Goal: Task Accomplishment & Management: Manage account settings

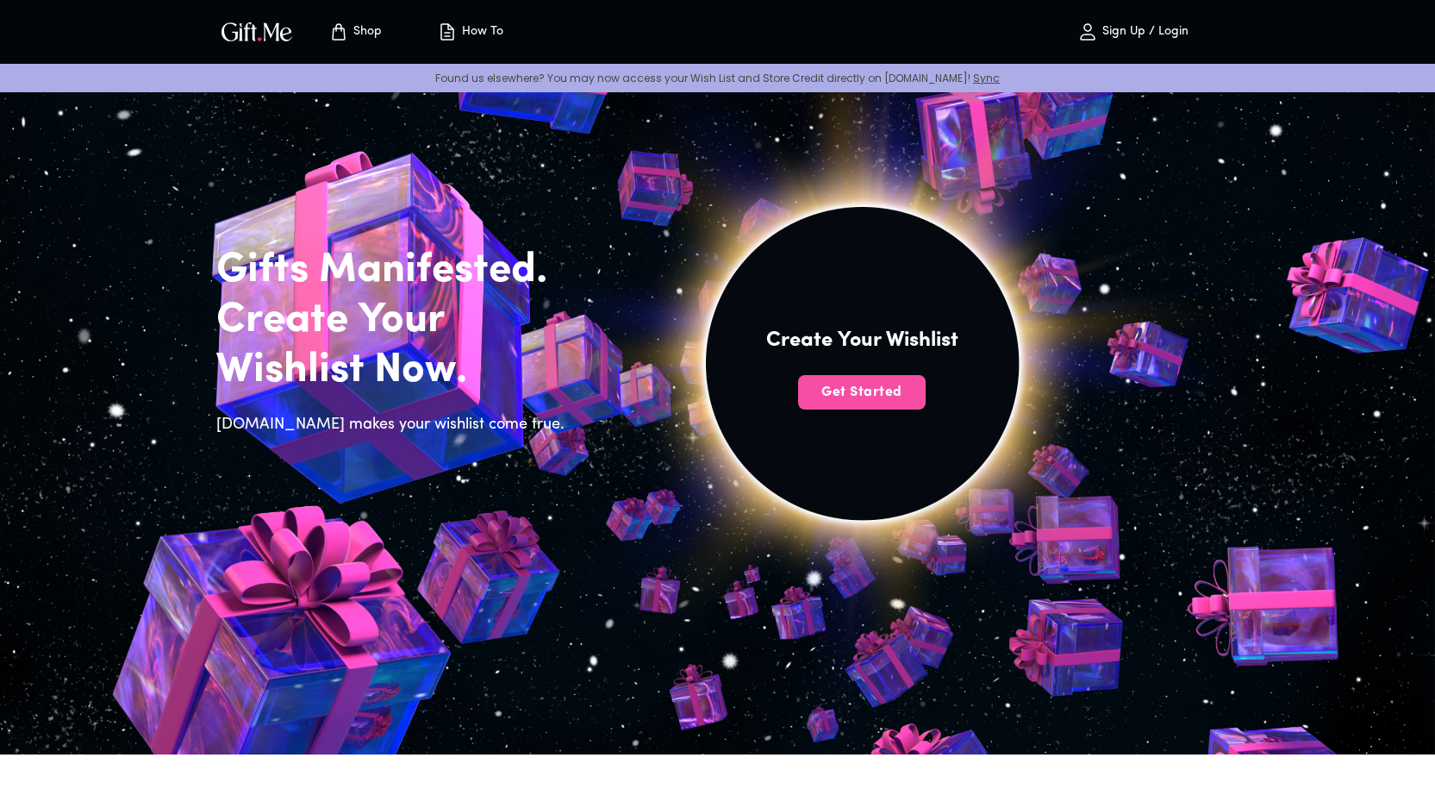
click at [857, 400] on span "Get Started" at bounding box center [862, 392] width 128 height 19
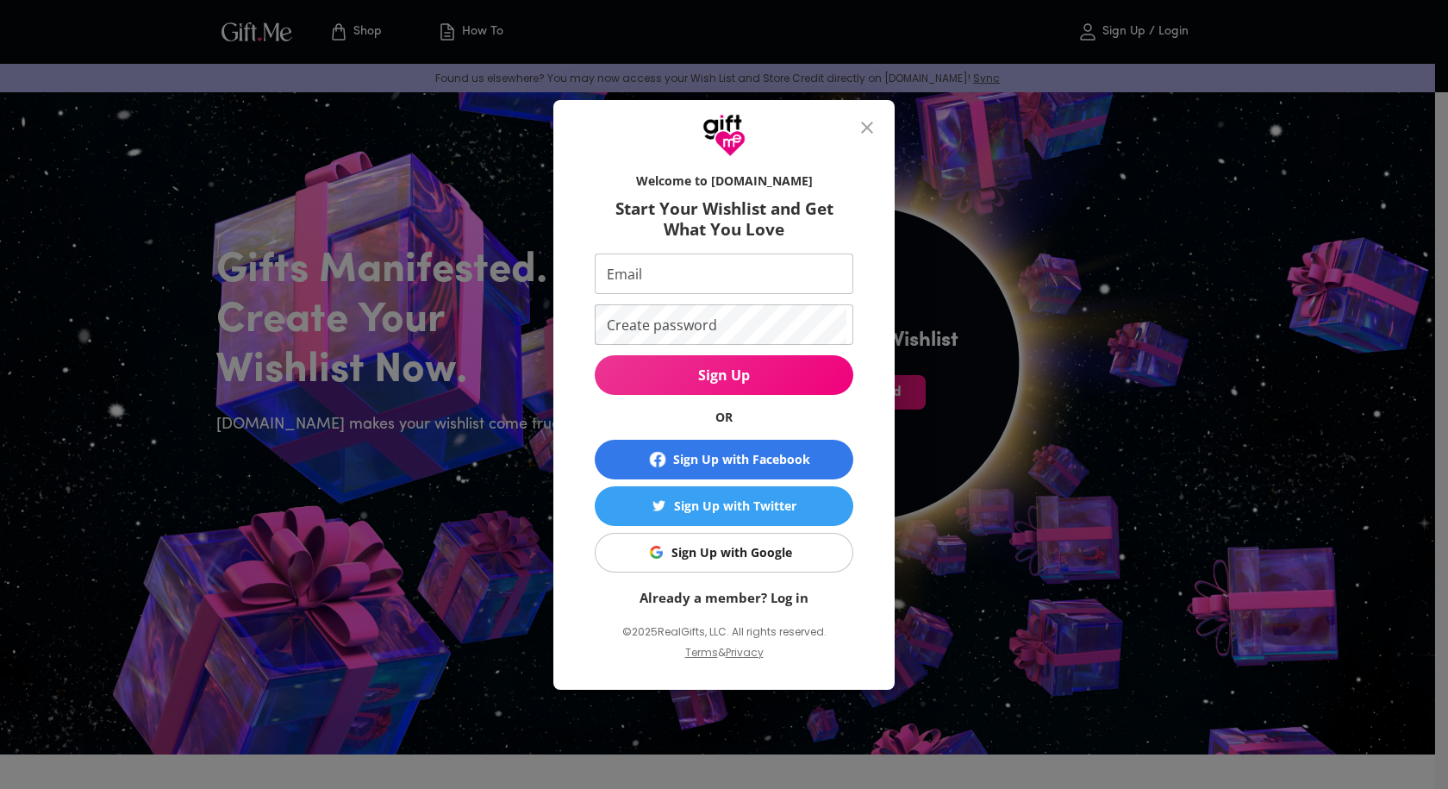
click at [801, 544] on span "Sign Up with Google" at bounding box center [720, 552] width 237 height 19
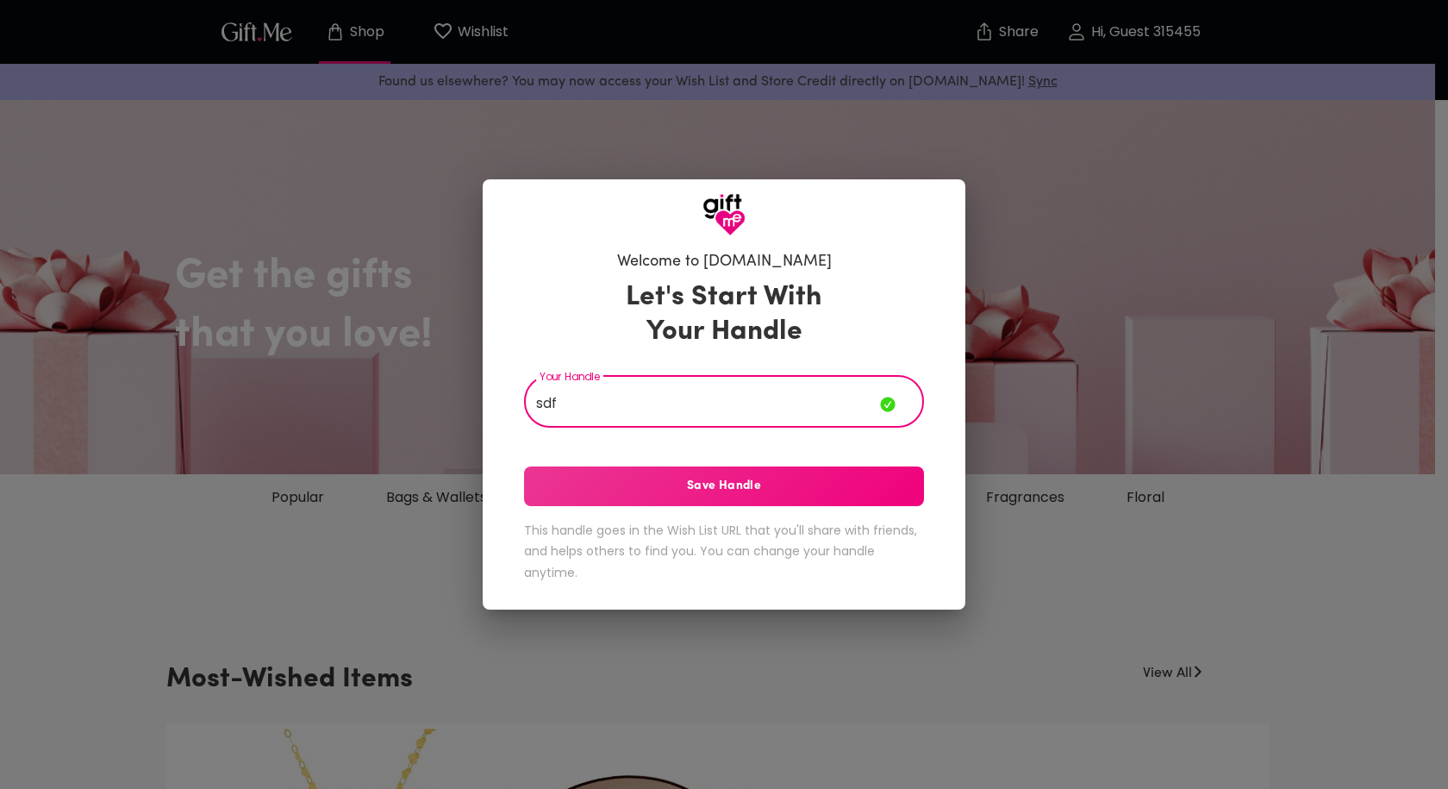
type input "sdf"
click at [766, 480] on span "Save Handle" at bounding box center [724, 486] width 400 height 19
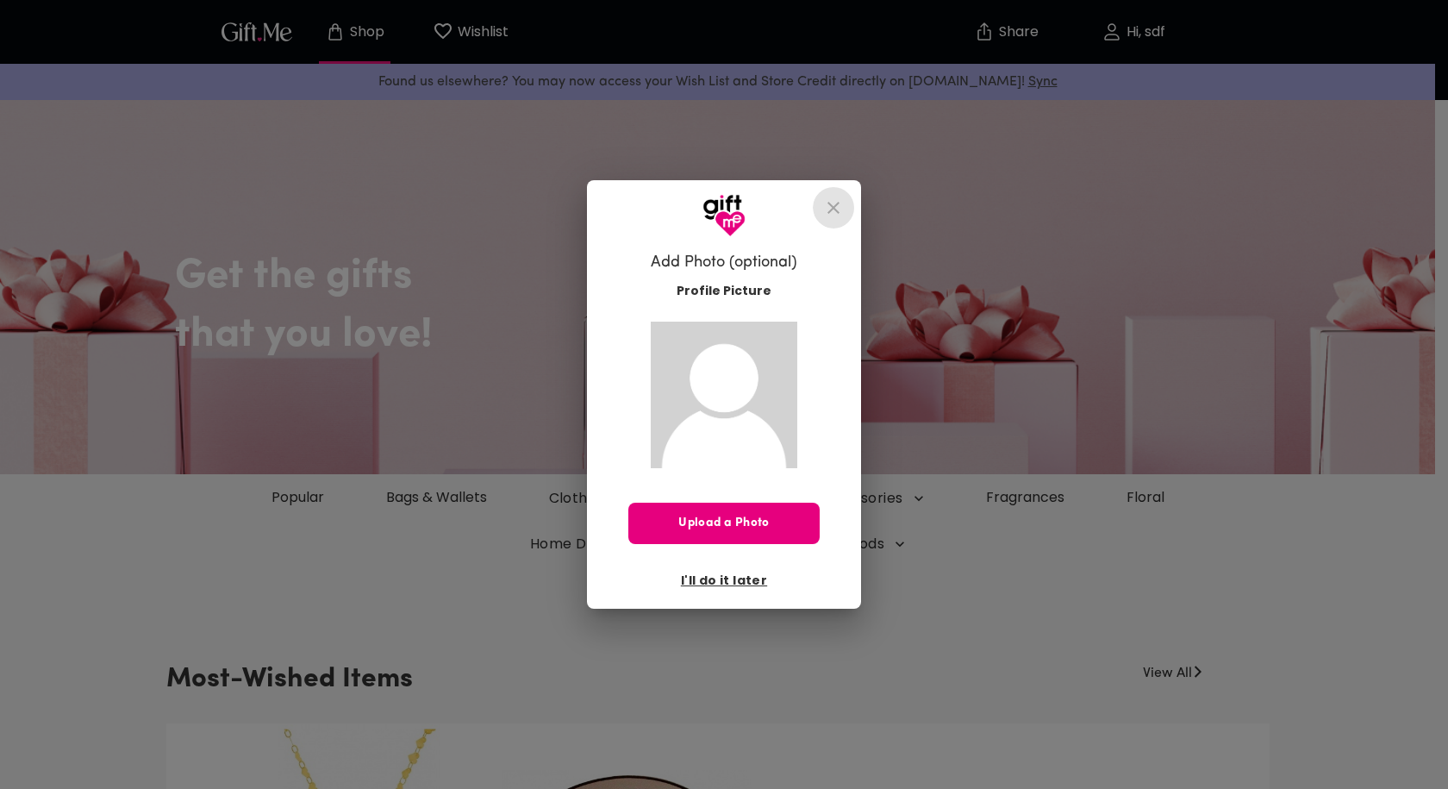
click at [829, 211] on icon "close" at bounding box center [833, 207] width 21 height 21
